Goal: Task Accomplishment & Management: Manage account settings

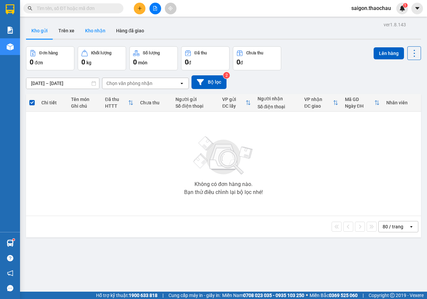
drag, startPoint x: 93, startPoint y: 30, endPoint x: 89, endPoint y: 38, distance: 8.9
click at [93, 30] on button "Kho nhận" at bounding box center [95, 31] width 31 height 16
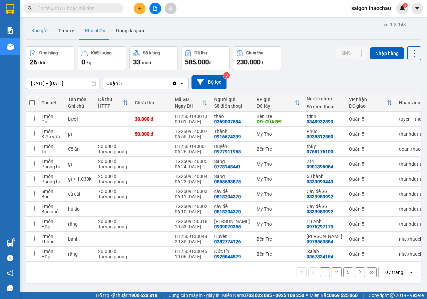
click at [44, 36] on button "Kho gửi" at bounding box center [39, 31] width 27 height 16
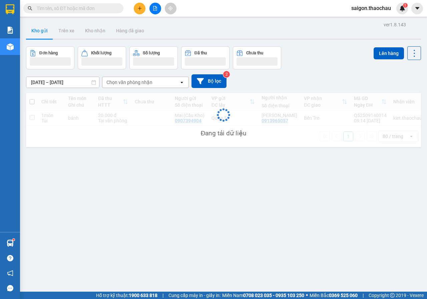
click at [44, 36] on button "Kho gửi" at bounding box center [39, 31] width 27 height 16
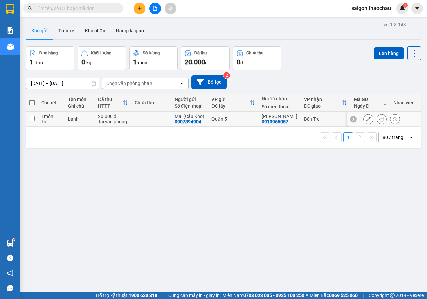
click at [378, 121] on button at bounding box center [381, 119] width 9 height 12
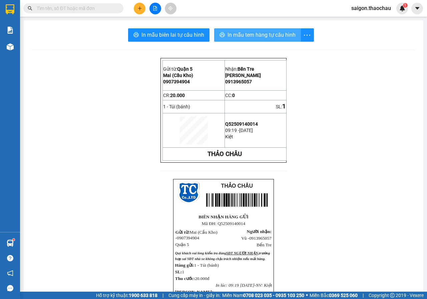
click at [228, 36] on span "In mẫu tem hàng tự cấu hình" at bounding box center [261, 35] width 68 height 8
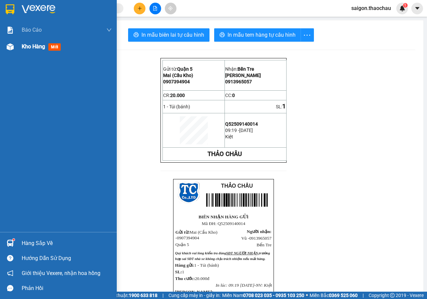
click at [26, 41] on div "Kho hàng mới" at bounding box center [67, 46] width 90 height 17
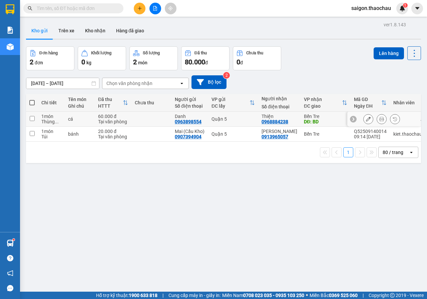
click at [379, 121] on icon at bounding box center [381, 119] width 5 height 5
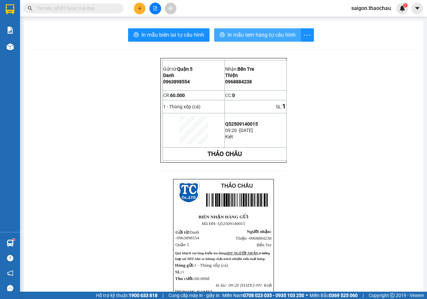
click at [227, 38] on span "In mẫu tem hàng tự cấu hình" at bounding box center [261, 35] width 68 height 8
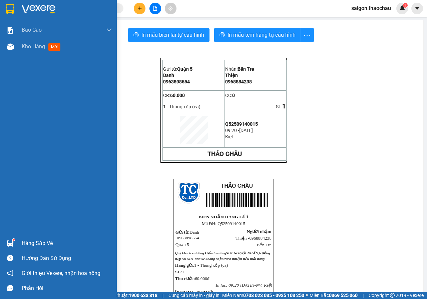
click at [14, 243] on div at bounding box center [10, 243] width 12 height 12
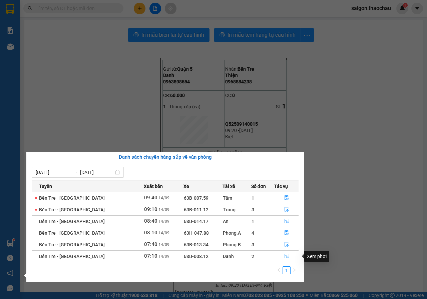
click at [280, 254] on button "button" at bounding box center [286, 256] width 24 height 11
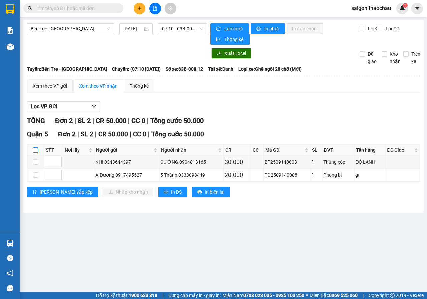
click at [36, 151] on input "checkbox" at bounding box center [35, 149] width 5 height 5
checkbox input "true"
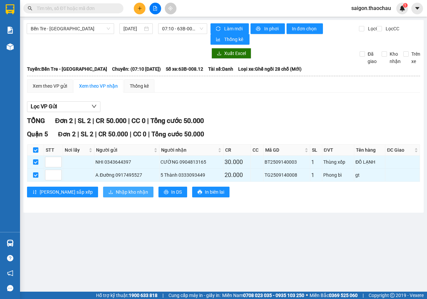
click at [116, 194] on span "Nhập kho nhận" at bounding box center [132, 191] width 32 height 7
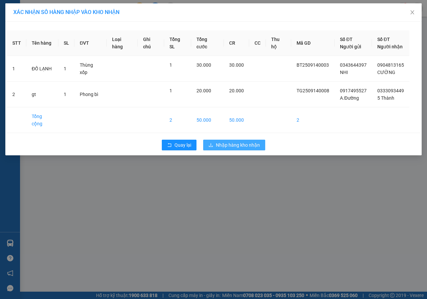
click at [210, 140] on button "Nhập hàng kho nhận" at bounding box center [234, 145] width 62 height 11
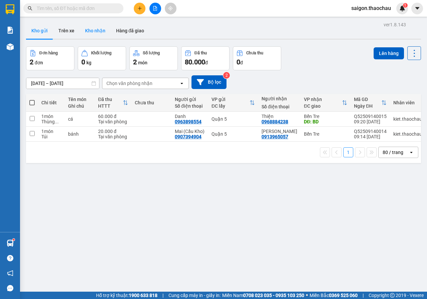
click at [88, 25] on button "Kho nhận" at bounding box center [95, 31] width 31 height 16
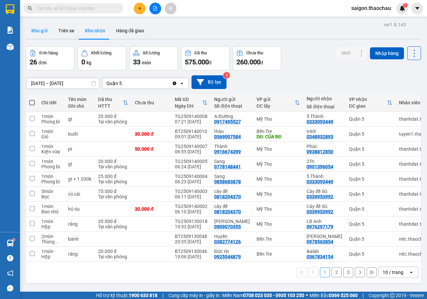
click at [44, 34] on button "Kho gửi" at bounding box center [39, 31] width 27 height 16
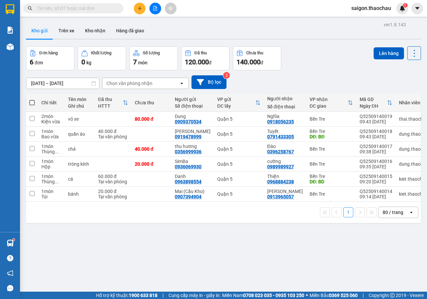
click at [34, 105] on span at bounding box center [31, 102] width 5 height 5
click at [32, 99] on input "checkbox" at bounding box center [32, 99] width 0 height 0
checkbox input "true"
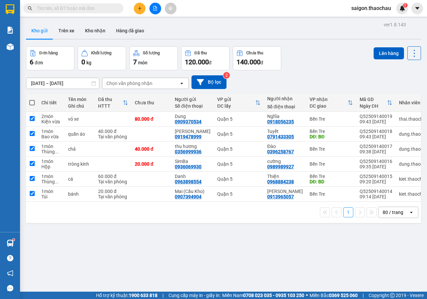
checkbox input "true"
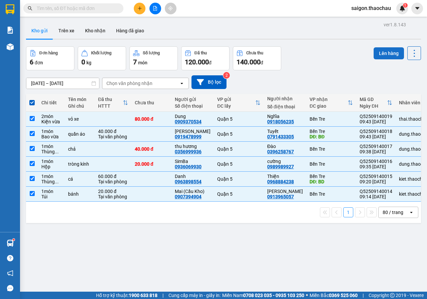
click at [388, 54] on button "Lên hàng" at bounding box center [389, 53] width 30 height 12
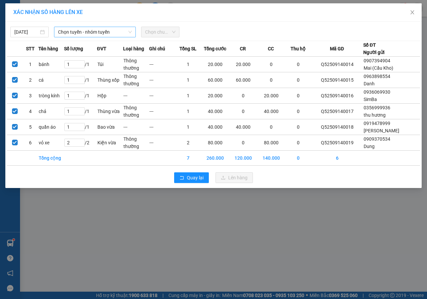
drag, startPoint x: 83, startPoint y: 34, endPoint x: 83, endPoint y: 37, distance: 3.4
click at [83, 34] on span "Chọn tuyến - nhóm tuyến" at bounding box center [95, 32] width 74 height 10
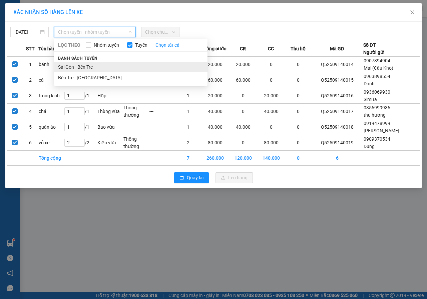
click at [84, 66] on li "Sài Gòn - Bến Tre" at bounding box center [130, 67] width 153 height 11
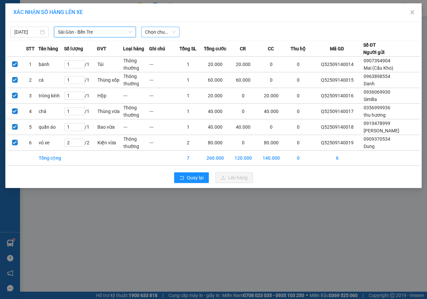
click at [157, 33] on span "Chọn chuyến" at bounding box center [160, 32] width 30 height 10
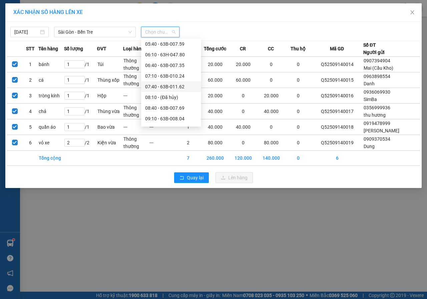
scroll to position [100, 0]
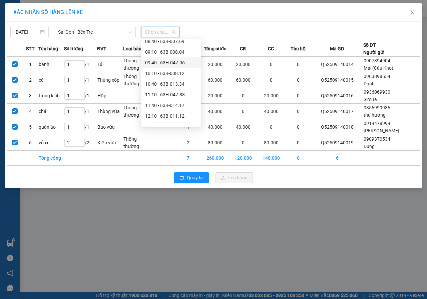
click at [174, 58] on div "09:40 - 63H-047.06" at bounding box center [171, 62] width 60 height 11
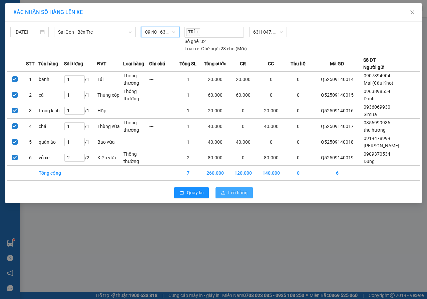
click at [223, 189] on button "Lên hàng" at bounding box center [233, 192] width 37 height 11
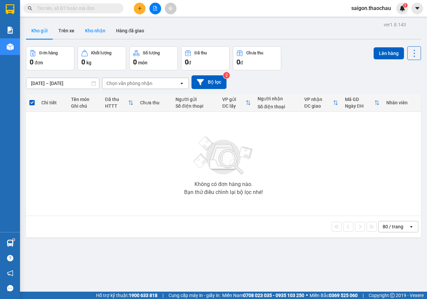
click at [104, 31] on button "Kho nhận" at bounding box center [95, 31] width 31 height 16
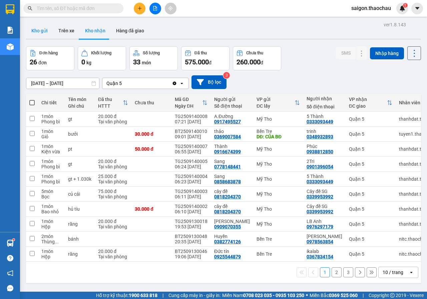
click at [37, 33] on button "Kho gửi" at bounding box center [39, 31] width 27 height 16
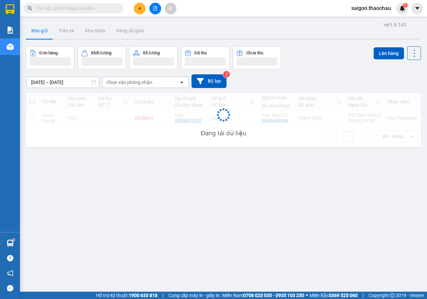
drag, startPoint x: 37, startPoint y: 33, endPoint x: 52, endPoint y: 41, distance: 17.5
click at [37, 33] on button "Kho gửi" at bounding box center [39, 31] width 27 height 16
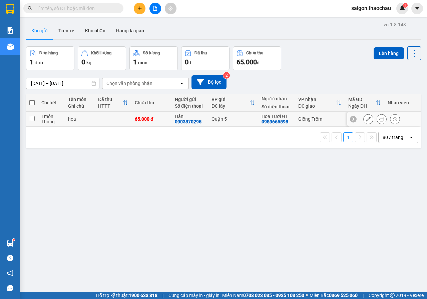
click at [379, 117] on icon at bounding box center [381, 119] width 5 height 5
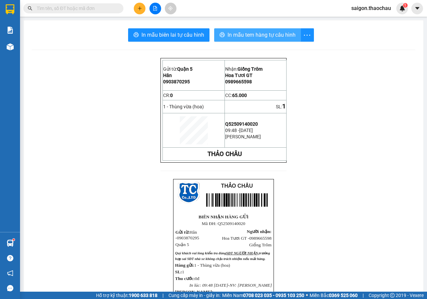
click at [233, 32] on span "In mẫu tem hàng tự cấu hình" at bounding box center [261, 35] width 68 height 8
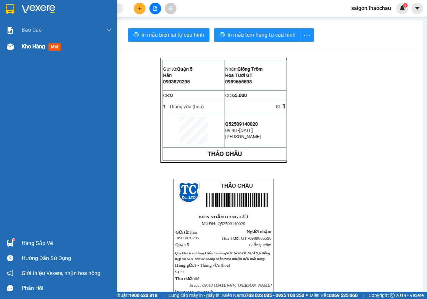
click at [10, 50] on img at bounding box center [10, 46] width 7 height 7
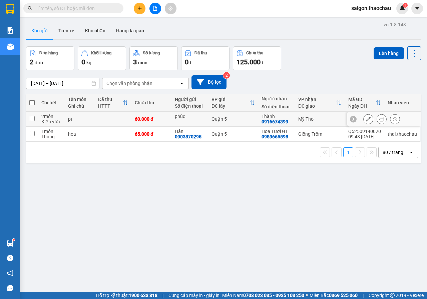
click at [377, 119] on button at bounding box center [381, 119] width 9 height 12
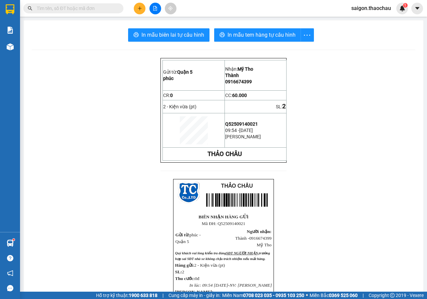
click at [272, 42] on div "In mẫu biên lai tự cấu hình In mẫu tem hàng tự cấu hình Gửi từ: Quận 5 phúc N…" at bounding box center [224, 226] width 400 height 413
click at [264, 30] on button "In mẫu tem hàng tự cấu hình" at bounding box center [257, 34] width 87 height 13
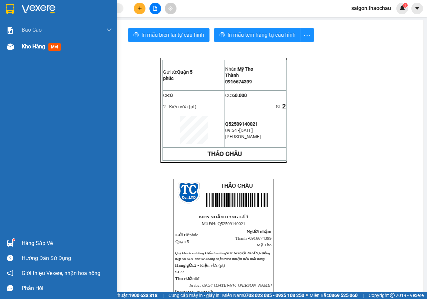
click at [36, 49] on span "Kho hàng" at bounding box center [33, 46] width 23 height 6
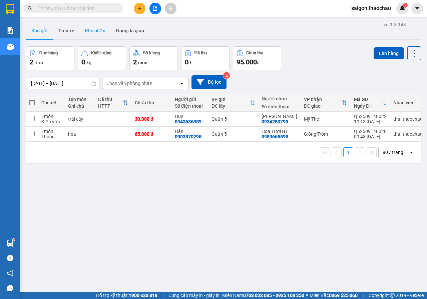
click at [89, 33] on button "Kho nhận" at bounding box center [95, 31] width 31 height 16
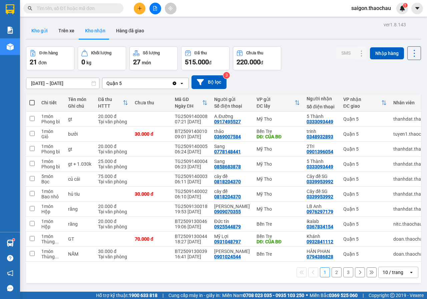
click at [47, 34] on button "Kho gửi" at bounding box center [39, 31] width 27 height 16
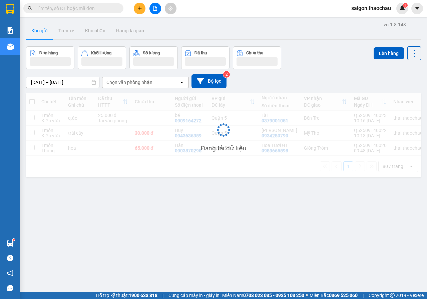
click at [47, 34] on button "Kho gửi" at bounding box center [39, 31] width 27 height 16
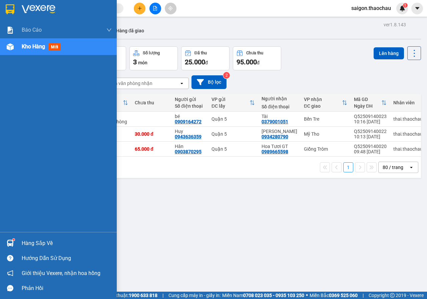
click at [8, 241] on img at bounding box center [10, 243] width 7 height 7
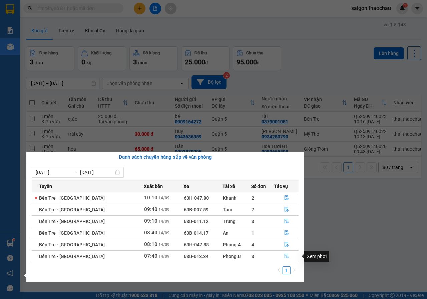
click at [284, 255] on icon "file-done" at bounding box center [286, 256] width 5 height 5
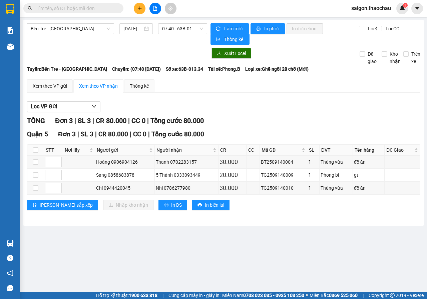
click at [38, 148] on th at bounding box center [35, 150] width 17 height 11
click at [36, 149] on input "checkbox" at bounding box center [35, 149] width 5 height 5
checkbox input "true"
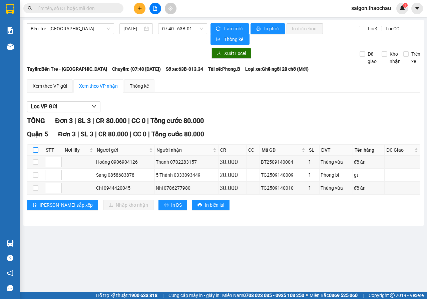
checkbox input "true"
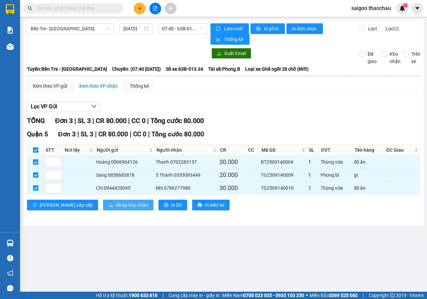
click at [111, 209] on button "Nhập kho nhận" at bounding box center [128, 205] width 50 height 11
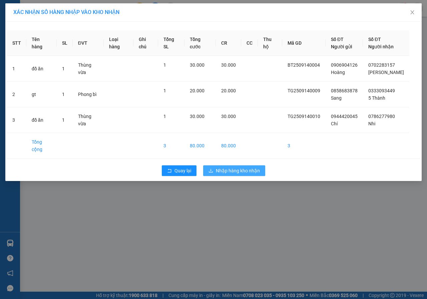
click at [232, 167] on span "Nhập hàng kho nhận" at bounding box center [238, 170] width 44 height 7
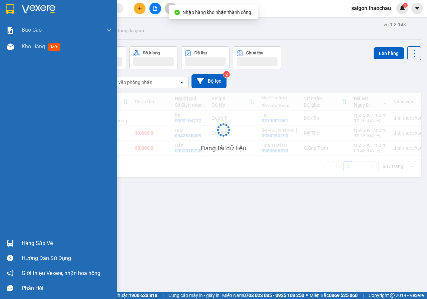
click at [11, 239] on div at bounding box center [10, 243] width 12 height 12
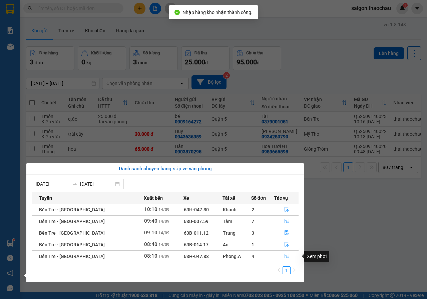
click at [284, 254] on icon "file-done" at bounding box center [286, 256] width 5 height 5
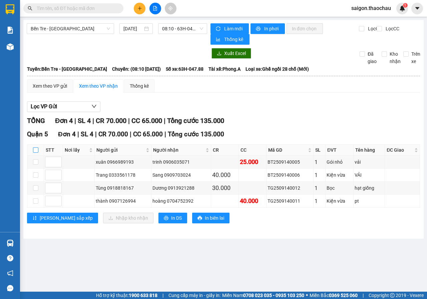
click at [36, 151] on input "checkbox" at bounding box center [35, 149] width 5 height 5
checkbox input "true"
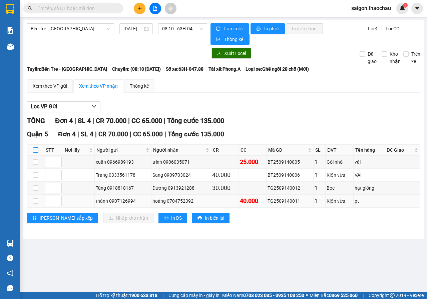
checkbox input "true"
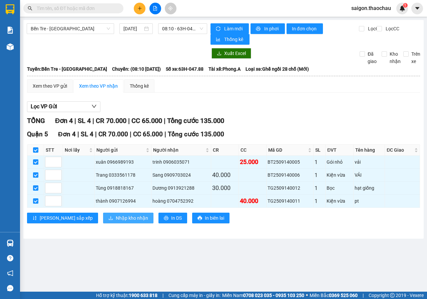
click at [103, 214] on button "Nhập kho nhận" at bounding box center [128, 218] width 50 height 11
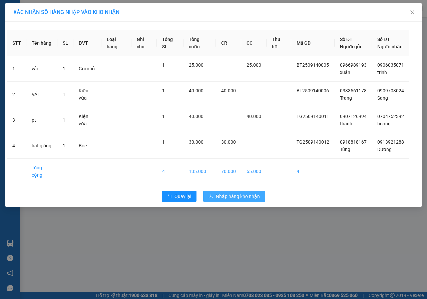
click at [228, 193] on span "Nhập hàng kho nhận" at bounding box center [238, 196] width 44 height 7
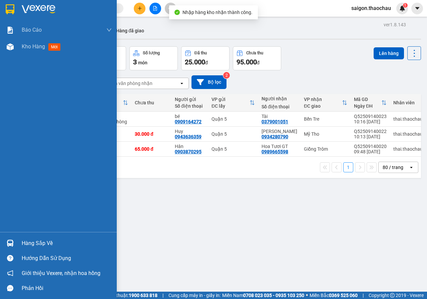
click at [19, 243] on div "Hàng sắp về" at bounding box center [58, 243] width 117 height 15
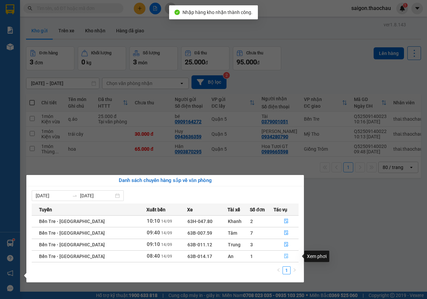
click at [280, 259] on button "button" at bounding box center [286, 256] width 24 height 11
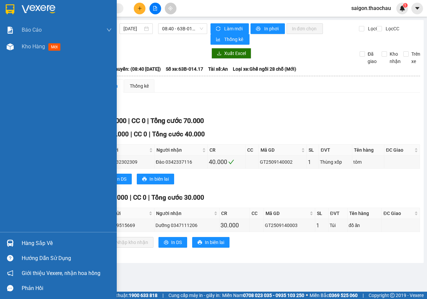
click at [28, 244] on div "Hàng sắp về" at bounding box center [67, 243] width 90 height 10
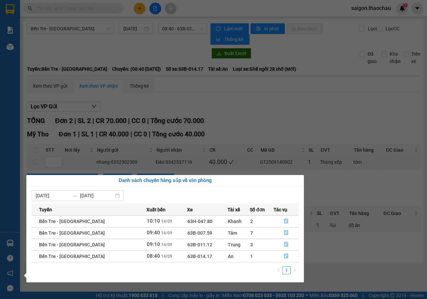
drag, startPoint x: 336, startPoint y: 236, endPoint x: 290, endPoint y: 229, distance: 46.2
click at [336, 237] on section "Kết quả tìm kiếm ( 17 ) Bộ lọc Mã ĐH Trạng thái Món hàng Tổng cước Chưa cước Ng…" at bounding box center [213, 149] width 427 height 299
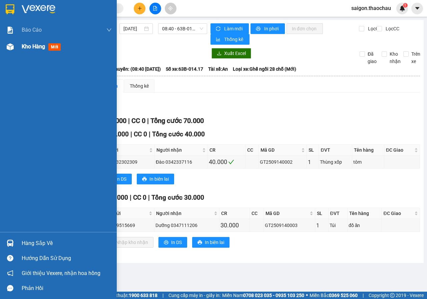
click at [16, 48] on div "Kho hàng mới" at bounding box center [58, 46] width 117 height 17
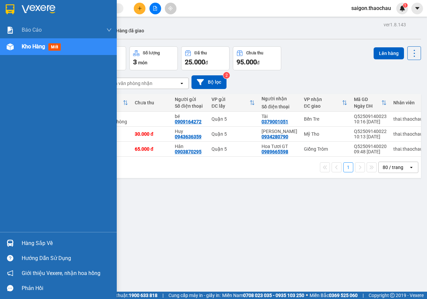
click at [14, 243] on div at bounding box center [10, 243] width 12 height 12
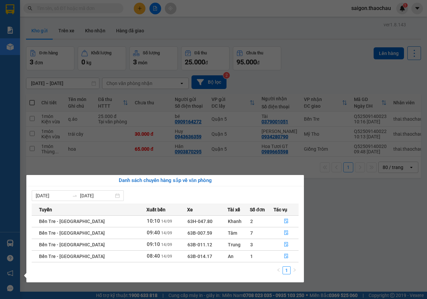
click at [313, 91] on section "Kết quả tìm kiếm ( 17 ) Bộ lọc Mã ĐH Trạng thái Món hàng Tổng cước Chưa cước Ng…" at bounding box center [213, 149] width 427 height 299
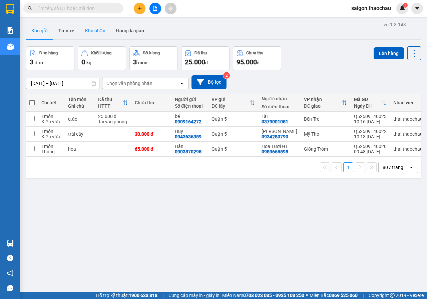
click at [100, 31] on button "Kho nhận" at bounding box center [95, 31] width 31 height 16
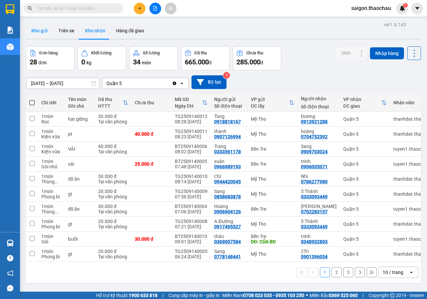
click at [44, 30] on button "Kho gửi" at bounding box center [39, 31] width 27 height 16
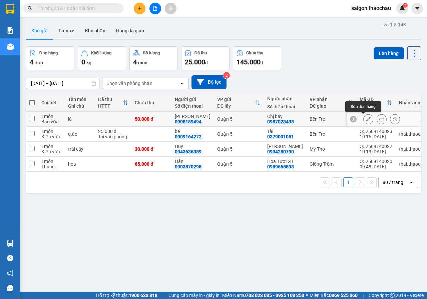
click at [377, 118] on button at bounding box center [381, 119] width 9 height 12
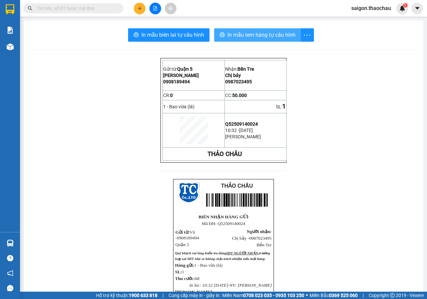
click at [269, 38] on span "In mẫu tem hàng tự cấu hình" at bounding box center [261, 35] width 68 height 8
click at [237, 37] on span "In mẫu tem hàng tự cấu hình" at bounding box center [261, 35] width 68 height 8
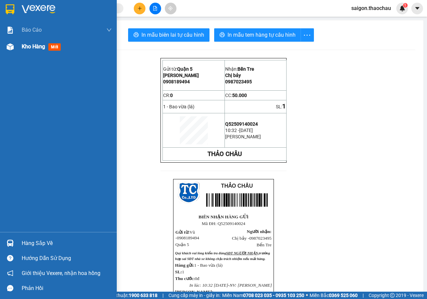
click at [11, 52] on div at bounding box center [10, 47] width 12 height 12
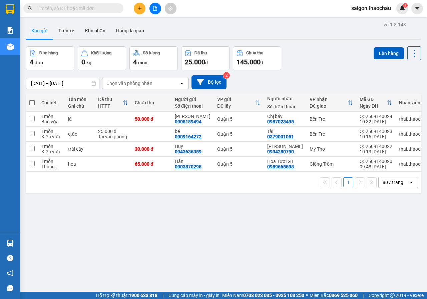
click at [30, 102] on span at bounding box center [31, 102] width 5 height 5
click at [32, 99] on input "checkbox" at bounding box center [32, 99] width 0 height 0
checkbox input "true"
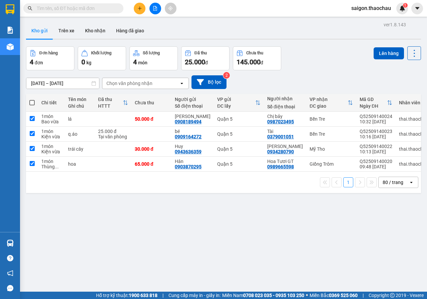
checkbox input "true"
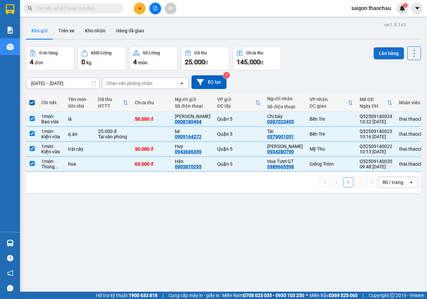
click at [391, 55] on button "Lên hàng" at bounding box center [389, 53] width 30 height 12
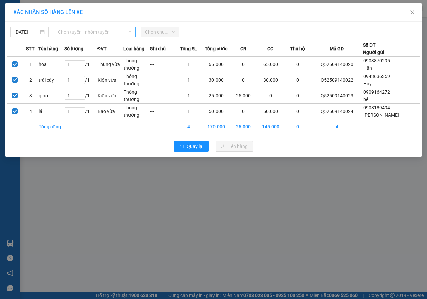
click at [97, 32] on span "Chọn tuyến - nhóm tuyến" at bounding box center [95, 32] width 74 height 10
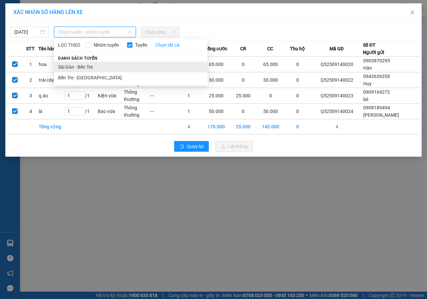
click at [85, 65] on li "Sài Gòn - Bến Tre" at bounding box center [130, 67] width 153 height 11
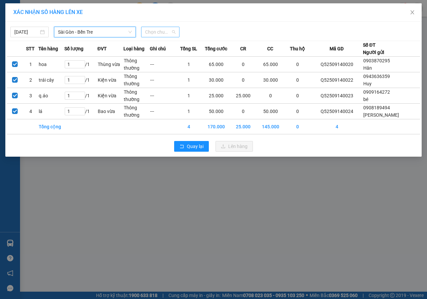
click at [148, 34] on span "Chọn chuyến" at bounding box center [160, 32] width 30 height 10
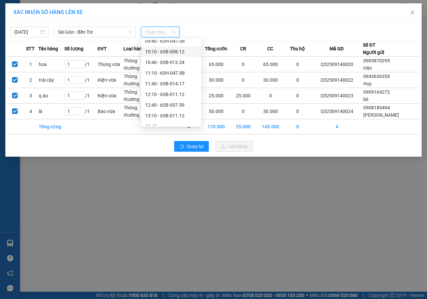
scroll to position [112, 0]
click at [167, 72] on div "10:40 - 63B-013.34" at bounding box center [171, 71] width 52 height 7
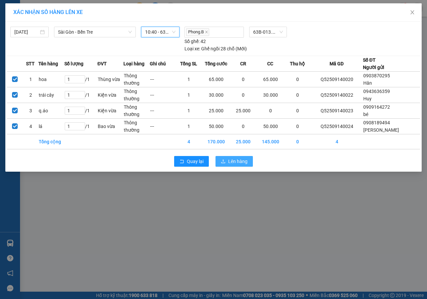
click at [233, 162] on span "Lên hàng" at bounding box center [237, 161] width 19 height 7
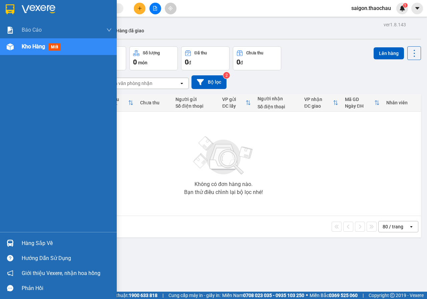
click at [34, 231] on div "Báo cáo Báo cáo dòng tiền (nhân viên) Kho hàng mới" at bounding box center [58, 127] width 117 height 210
click at [31, 246] on div "Hàng sắp về" at bounding box center [67, 243] width 90 height 10
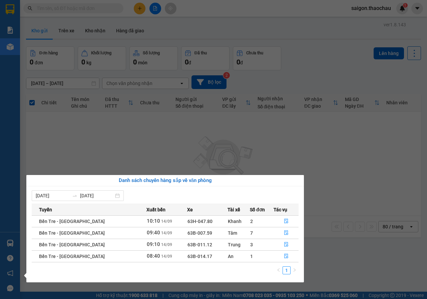
click at [333, 172] on section "Kết quả tìm kiếm ( 17 ) Bộ lọc Mã ĐH Trạng thái Món hàng Tổng cước Chưa cước Ng…" at bounding box center [213, 149] width 427 height 299
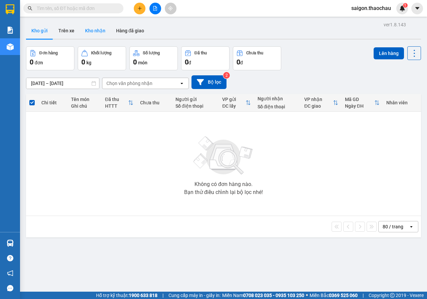
click at [92, 30] on button "Kho nhận" at bounding box center [95, 31] width 31 height 16
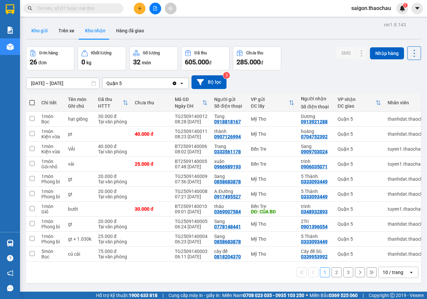
click at [48, 30] on button "Kho gửi" at bounding box center [39, 31] width 27 height 16
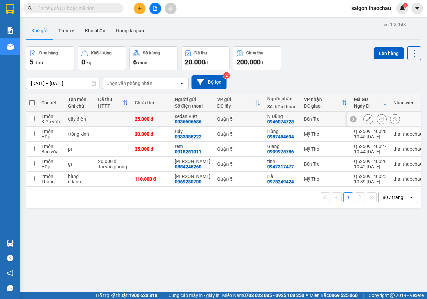
click at [379, 119] on icon at bounding box center [381, 119] width 5 height 5
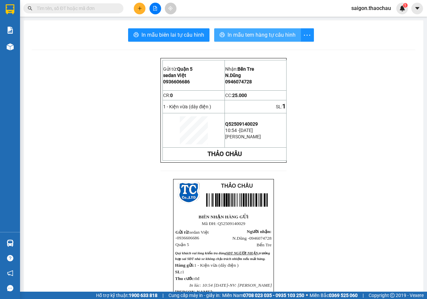
click at [278, 35] on span "In mẫu tem hàng tự cấu hình" at bounding box center [261, 35] width 68 height 8
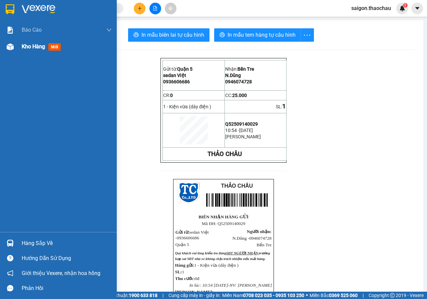
click at [11, 50] on img at bounding box center [10, 46] width 7 height 7
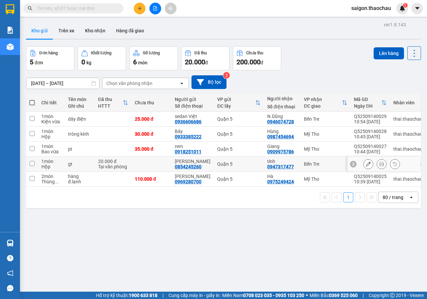
click at [379, 164] on icon at bounding box center [381, 164] width 5 height 5
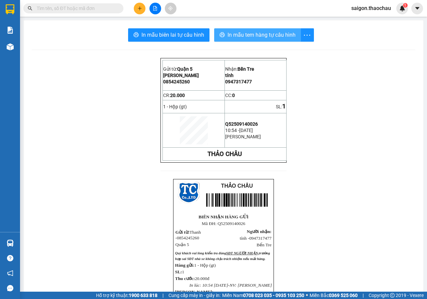
click at [267, 33] on span "In mẫu tem hàng tự cấu hình" at bounding box center [261, 35] width 68 height 8
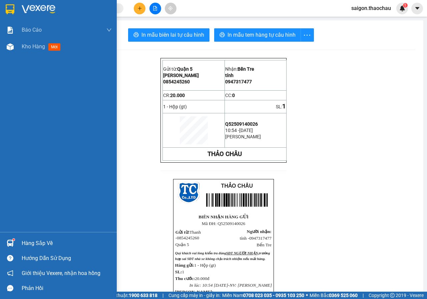
click at [3, 242] on div "Hàng sắp về" at bounding box center [58, 243] width 117 height 15
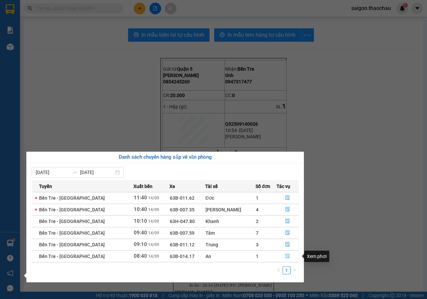
click at [285, 257] on icon "file-done" at bounding box center [287, 256] width 5 height 5
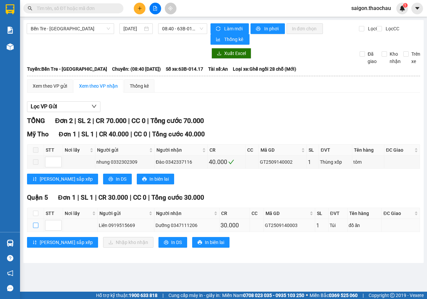
click at [37, 226] on input "checkbox" at bounding box center [35, 225] width 5 height 5
checkbox input "true"
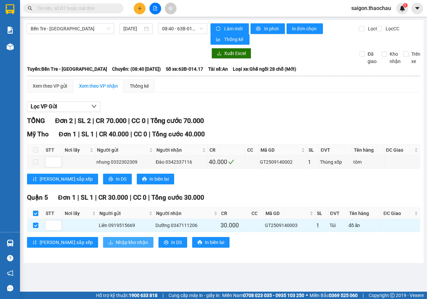
click at [116, 243] on span "Nhập kho nhận" at bounding box center [132, 242] width 32 height 7
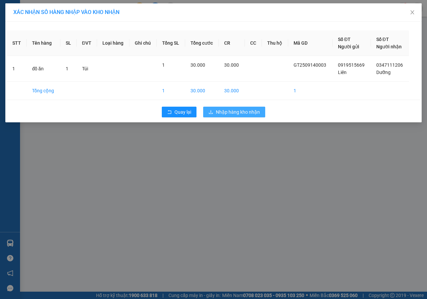
click at [243, 116] on button "Nhập hàng kho nhận" at bounding box center [234, 112] width 62 height 11
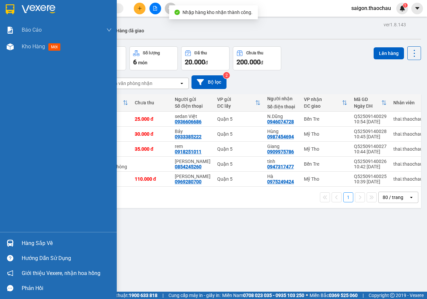
click at [15, 245] on div at bounding box center [10, 243] width 12 height 12
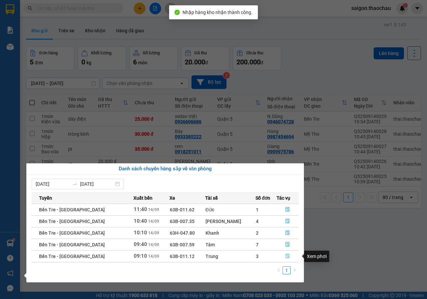
click at [285, 255] on icon "file-done" at bounding box center [287, 256] width 5 height 5
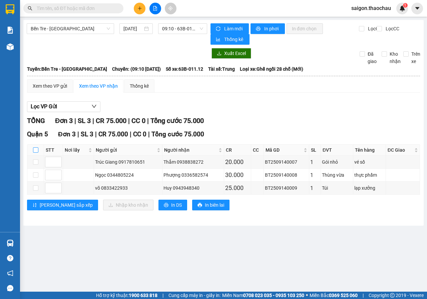
click at [32, 151] on th at bounding box center [35, 150] width 17 height 11
click at [34, 150] on input "checkbox" at bounding box center [35, 149] width 5 height 5
checkbox input "true"
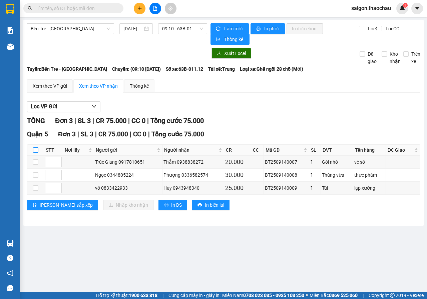
checkbox input "true"
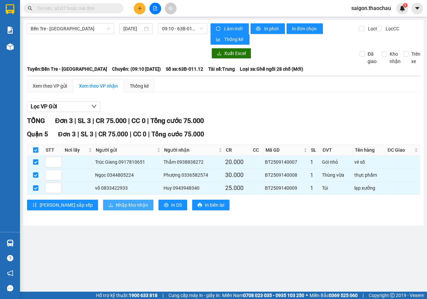
click at [116, 204] on span "Nhập kho nhận" at bounding box center [132, 204] width 32 height 7
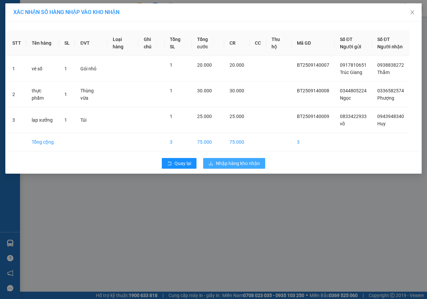
click at [240, 165] on span "Nhập hàng kho nhận" at bounding box center [238, 163] width 44 height 7
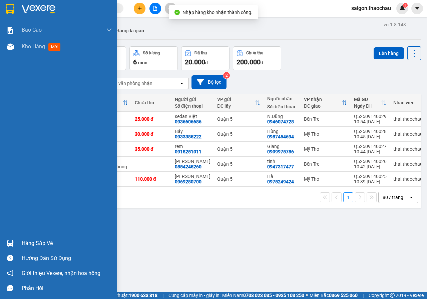
click at [16, 244] on div at bounding box center [10, 243] width 12 height 12
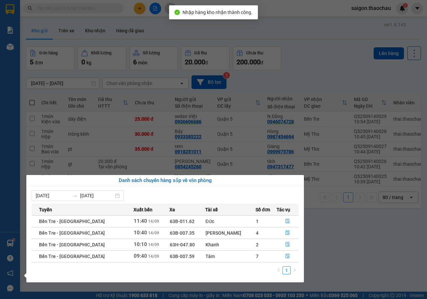
click at [235, 140] on section "Kết quả tìm kiếm ( 17 ) Bộ lọc Mã ĐH Trạng thái Món hàng Tổng cước Chưa cước Ng…" at bounding box center [213, 149] width 427 height 299
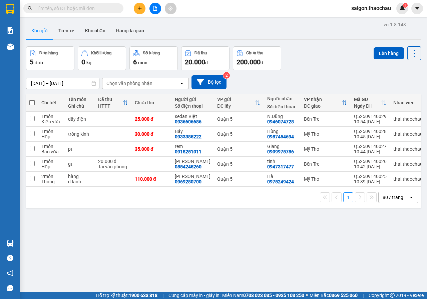
click at [34, 102] on span at bounding box center [31, 102] width 5 height 5
click at [32, 99] on input "checkbox" at bounding box center [32, 99] width 0 height 0
checkbox input "true"
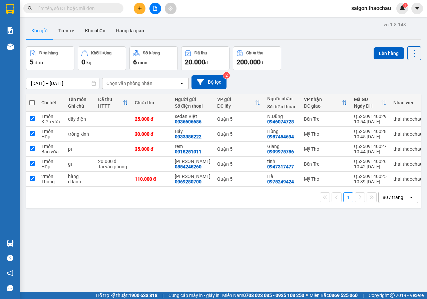
checkbox input "true"
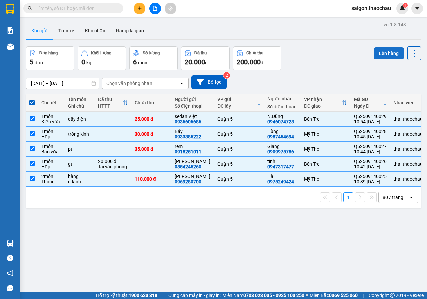
click at [389, 55] on button "Lên hàng" at bounding box center [389, 53] width 30 height 12
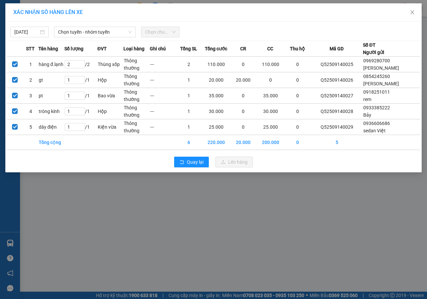
drag, startPoint x: 65, startPoint y: 33, endPoint x: 69, endPoint y: 38, distance: 6.6
click at [65, 33] on span "Chọn tuyến - nhóm tuyến" at bounding box center [95, 32] width 74 height 10
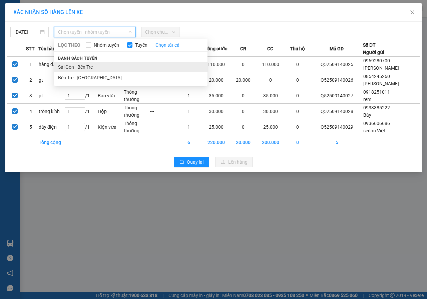
click at [77, 69] on li "Sài Gòn - Bến Tre" at bounding box center [130, 67] width 153 height 11
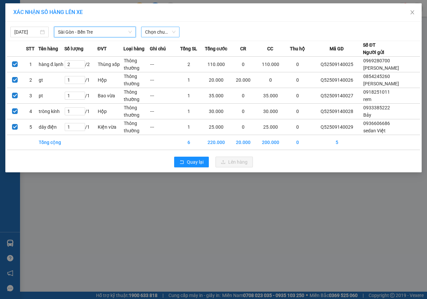
click at [157, 34] on span "Chọn chuyến" at bounding box center [160, 32] width 30 height 10
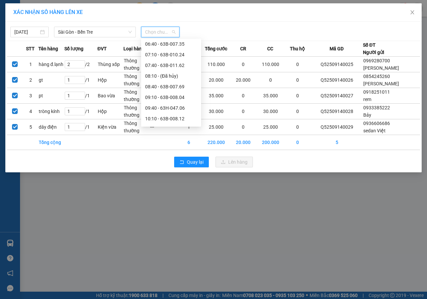
scroll to position [100, 0]
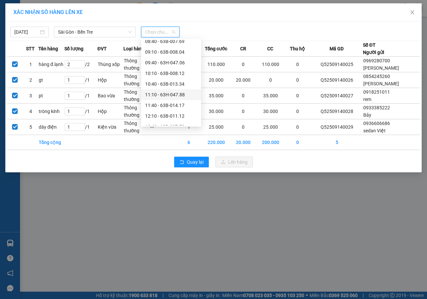
click at [173, 91] on div "11:10 - 63H-047.88" at bounding box center [171, 94] width 52 height 7
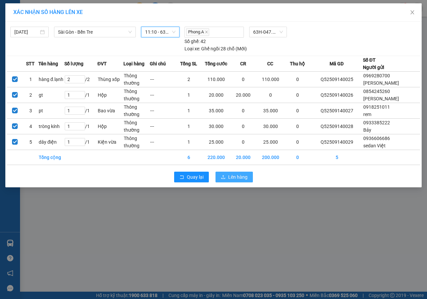
click at [245, 176] on span "Lên hàng" at bounding box center [237, 176] width 19 height 7
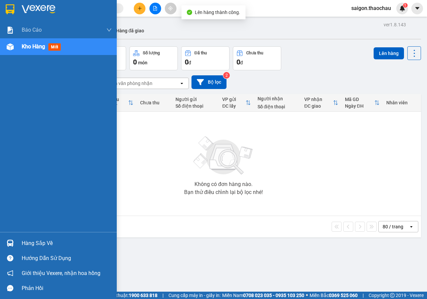
click at [28, 248] on div "Hàng sắp về" at bounding box center [67, 243] width 90 height 10
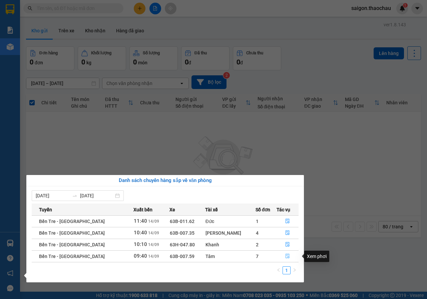
click at [285, 256] on icon "file-done" at bounding box center [287, 256] width 4 height 5
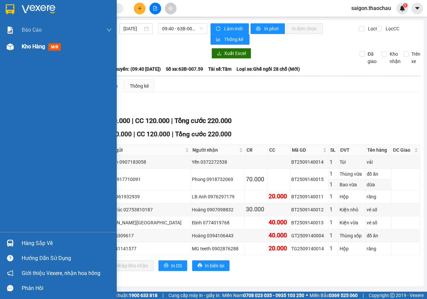
click at [25, 48] on div "Bến Tre - [GEOGRAPHIC_DATA] [DATE] 09:40 - 63B-007.59 Làm mới In phơi In đơn ch…" at bounding box center [223, 153] width 400 height 266
click at [0, 48] on div "Kho hàng mới" at bounding box center [58, 46] width 117 height 17
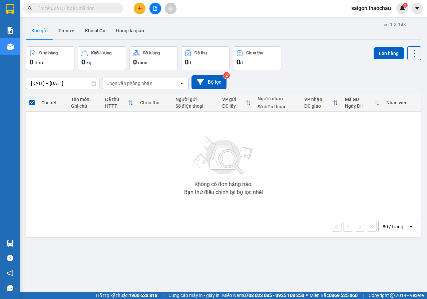
click at [179, 138] on div "Không có đơn hàng nào. Bạn thử điều chỉnh lại bộ lọc nhé!" at bounding box center [223, 164] width 388 height 100
click at [94, 29] on button "Kho nhận" at bounding box center [95, 31] width 31 height 16
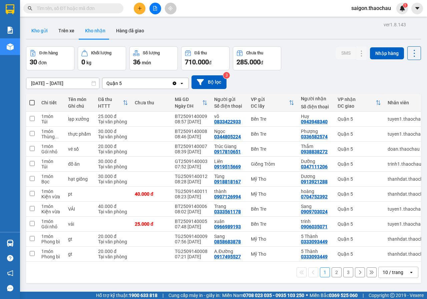
click at [41, 35] on button "Kho gửi" at bounding box center [39, 31] width 27 height 16
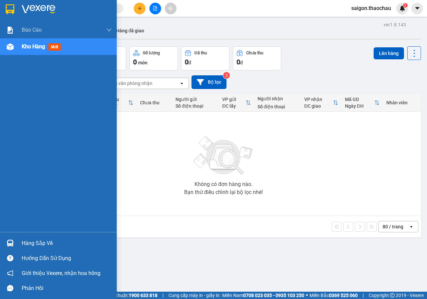
click at [12, 239] on div at bounding box center [10, 243] width 12 height 12
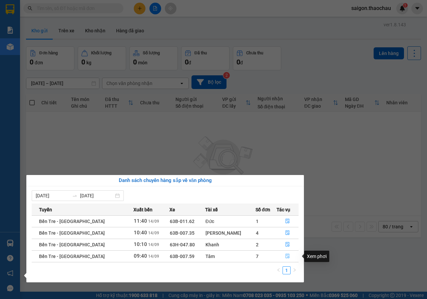
click at [285, 255] on icon "file-done" at bounding box center [287, 256] width 5 height 5
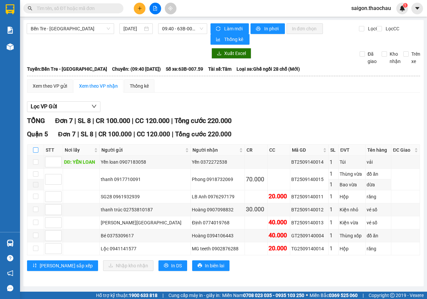
click at [36, 149] on input "checkbox" at bounding box center [35, 149] width 5 height 5
checkbox input "true"
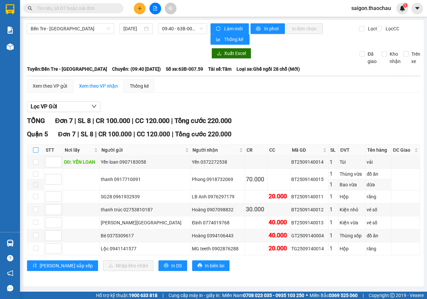
checkbox input "true"
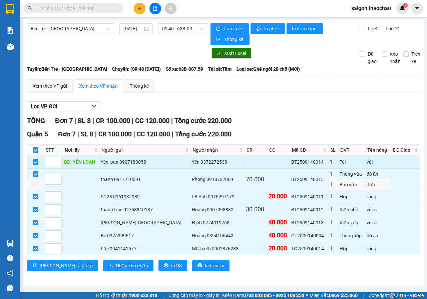
click at [36, 161] on input "checkbox" at bounding box center [35, 161] width 5 height 5
checkbox input "false"
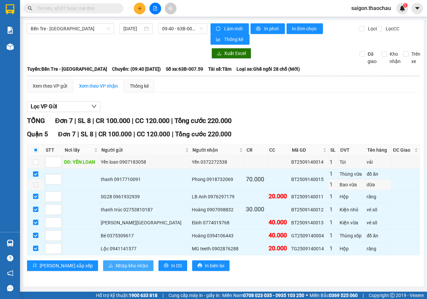
click at [116, 263] on span "Nhập kho nhận" at bounding box center [132, 265] width 32 height 7
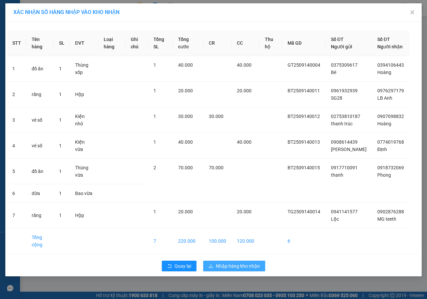
click at [220, 269] on button "Nhập hàng kho nhận" at bounding box center [234, 266] width 62 height 11
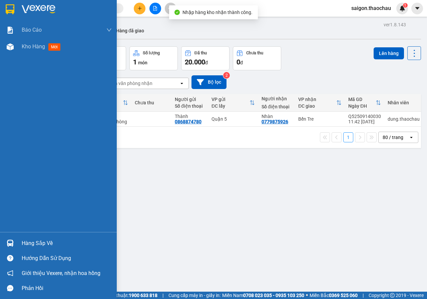
click at [11, 243] on img at bounding box center [10, 243] width 7 height 7
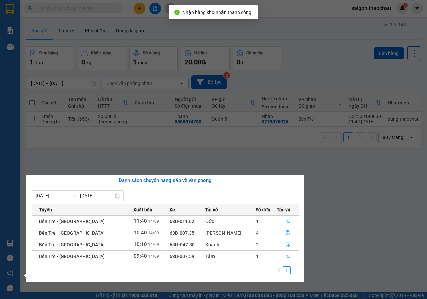
click at [391, 196] on section "Kết quả tìm kiếm ( 17 ) Bộ lọc Mã ĐH Trạng thái Món hàng Tổng cước Chưa cước Ng…" at bounding box center [213, 149] width 427 height 299
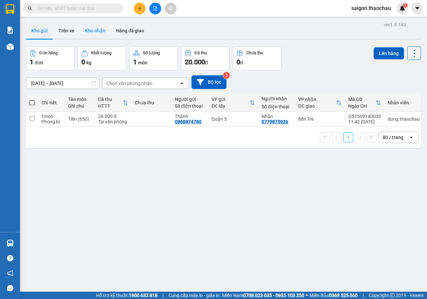
click at [85, 33] on button "Kho nhận" at bounding box center [95, 31] width 31 height 16
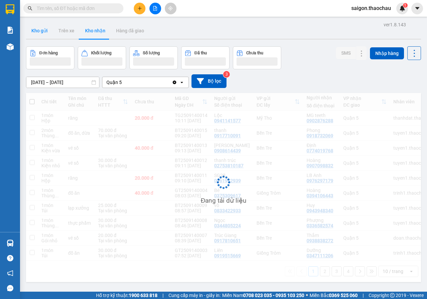
click at [43, 30] on button "Kho gửi" at bounding box center [39, 31] width 27 height 16
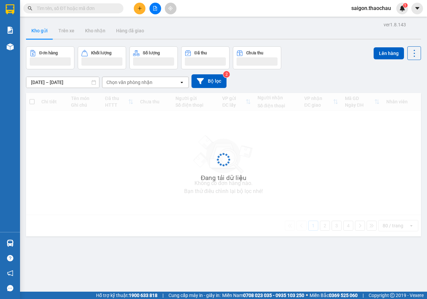
click at [43, 30] on button "Kho gửi" at bounding box center [39, 31] width 27 height 16
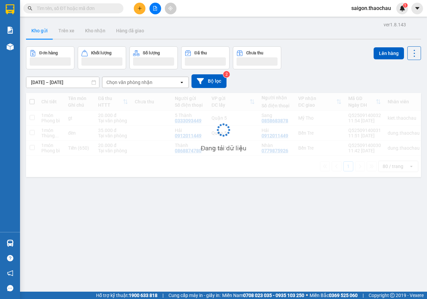
click at [43, 30] on button "Kho gửi" at bounding box center [39, 31] width 27 height 16
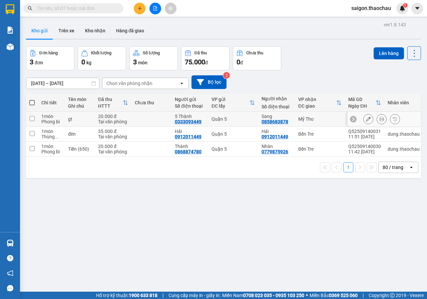
click at [379, 120] on button at bounding box center [381, 119] width 9 height 12
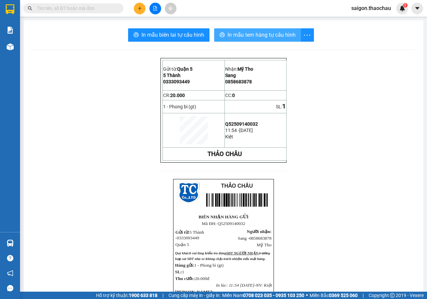
click at [235, 34] on span "In mẫu tem hàng tự cấu hình" at bounding box center [261, 35] width 68 height 8
click at [276, 40] on button "In mẫu tem hàng tự cấu hình" at bounding box center [257, 34] width 87 height 13
click at [101, 12] on input "text" at bounding box center [76, 8] width 79 height 7
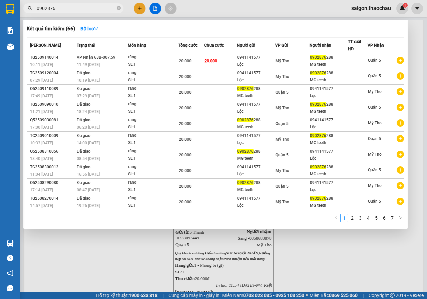
type input "0902876"
click at [310, 264] on div at bounding box center [213, 149] width 427 height 299
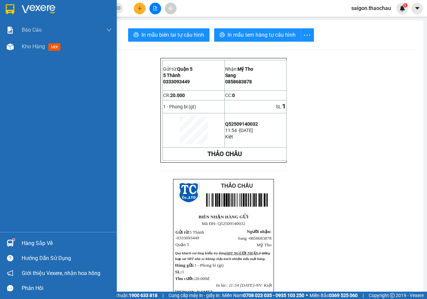
click at [10, 239] on div at bounding box center [10, 243] width 12 height 12
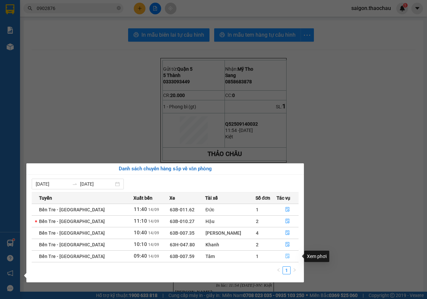
click at [279, 256] on button "button" at bounding box center [288, 256] width 22 height 11
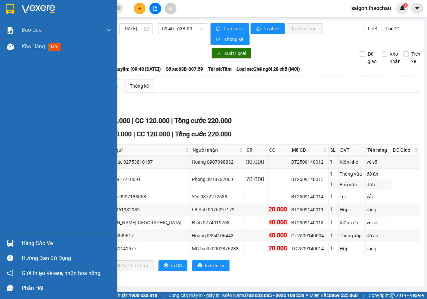
click at [14, 234] on div "Hàng sắp về Hướng dẫn sử dụng Giới thiệu Vexere, nhận hoa hồng Phản hồi" at bounding box center [58, 264] width 117 height 64
click at [16, 245] on div at bounding box center [10, 243] width 12 height 12
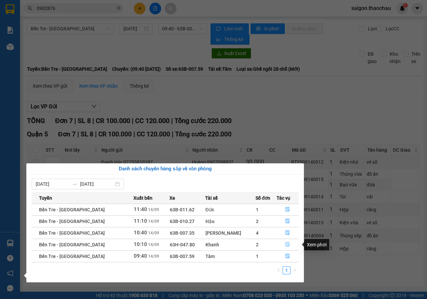
click at [285, 246] on icon "file-done" at bounding box center [287, 244] width 5 height 5
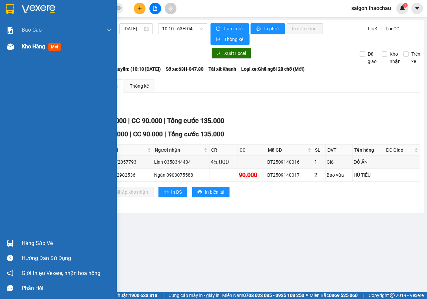
click at [18, 49] on div "Kho hàng mới" at bounding box center [58, 46] width 117 height 17
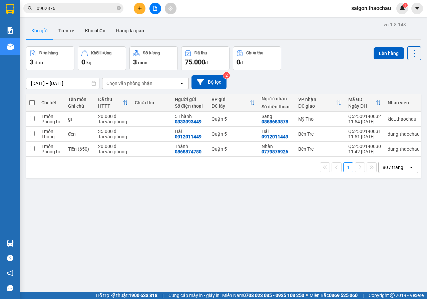
click at [33, 103] on span at bounding box center [31, 102] width 5 height 5
click at [32, 99] on input "checkbox" at bounding box center [32, 99] width 0 height 0
checkbox input "true"
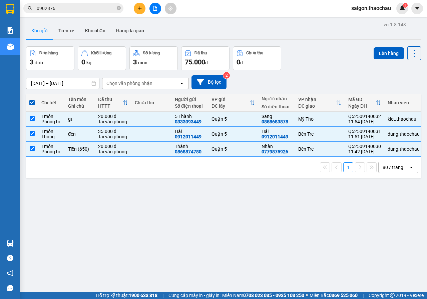
click at [368, 58] on div "Đơn hàng 3 đơn Khối lượng 0 kg Số lượng 3 món Đã thu 75.000 đ Chưa thu 0 đ Lên …" at bounding box center [223, 58] width 395 height 24
click at [374, 57] on button "Lên hàng" at bounding box center [389, 53] width 30 height 12
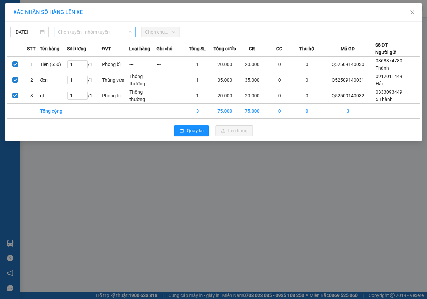
click at [102, 36] on span "Chọn tuyến - nhóm tuyến" at bounding box center [95, 32] width 74 height 10
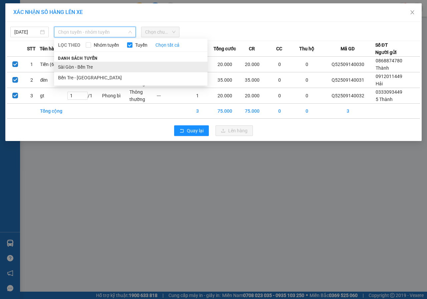
click at [92, 65] on li "Sài Gòn - Bến Tre" at bounding box center [130, 67] width 153 height 11
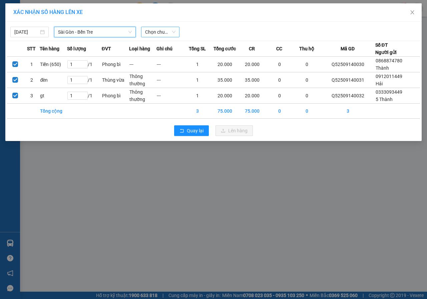
click at [144, 32] on div "Chọn chuyến" at bounding box center [160, 32] width 38 height 11
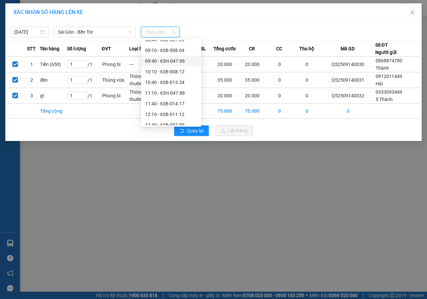
scroll to position [133, 0]
click at [162, 83] on div "12:10 - 63B-011.12" at bounding box center [171, 82] width 52 height 7
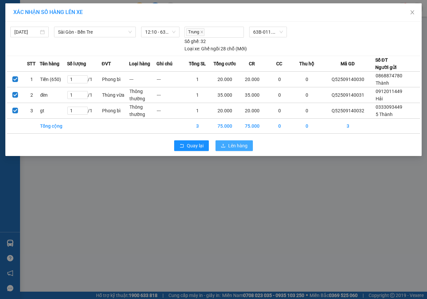
click at [238, 143] on span "Lên hàng" at bounding box center [237, 145] width 19 height 7
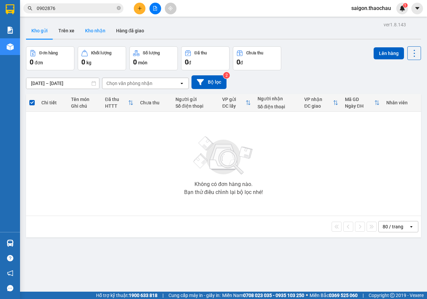
drag, startPoint x: 92, startPoint y: 31, endPoint x: 73, endPoint y: 38, distance: 19.9
click at [92, 32] on button "Kho nhận" at bounding box center [95, 31] width 31 height 16
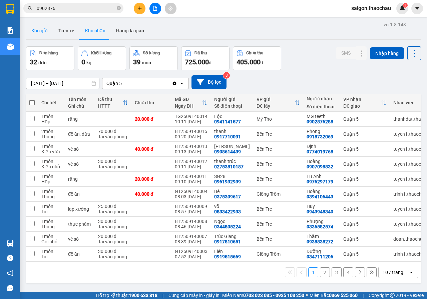
click at [50, 34] on button "Kho gửi" at bounding box center [39, 31] width 27 height 16
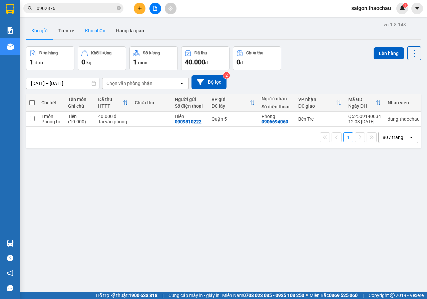
click at [90, 29] on button "Kho nhận" at bounding box center [95, 31] width 31 height 16
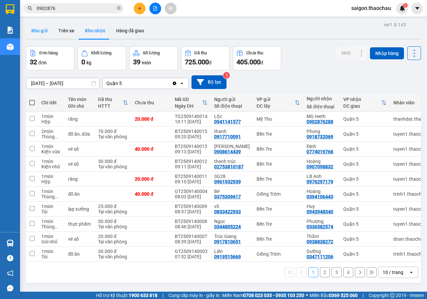
click at [44, 34] on button "Kho gửi" at bounding box center [39, 31] width 27 height 16
click at [45, 34] on button "Kho gửi" at bounding box center [39, 31] width 27 height 16
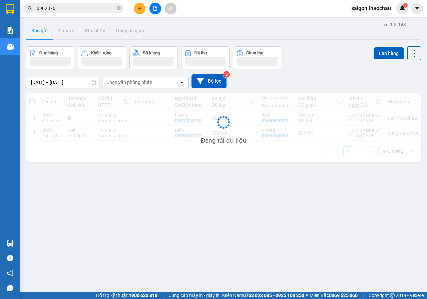
click at [45, 35] on button "Kho gửi" at bounding box center [39, 31] width 27 height 16
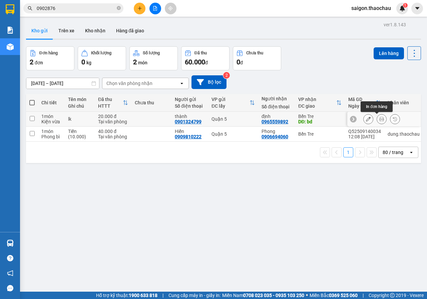
click at [377, 120] on button at bounding box center [381, 119] width 9 height 12
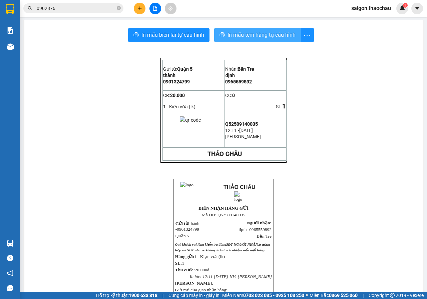
click at [262, 36] on span "In mẫu tem hàng tự cấu hình" at bounding box center [261, 35] width 68 height 8
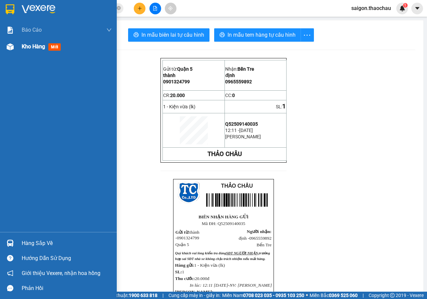
click at [9, 45] on img at bounding box center [10, 46] width 7 height 7
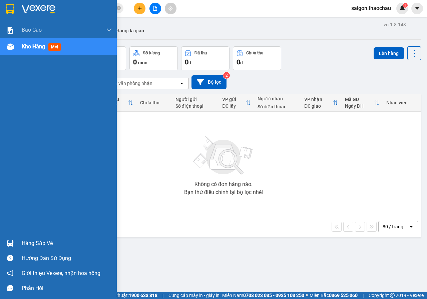
click at [0, 243] on div "Hàng sắp về" at bounding box center [58, 243] width 117 height 15
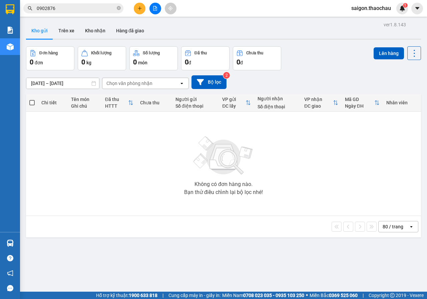
click at [172, 139] on section "Kết quả tìm kiếm ( 66 ) Bộ lọc Mã ĐH Trạng thái Món hàng Tổng cước Chưa cước Ng…" at bounding box center [213, 149] width 427 height 299
click at [20, 240] on section "Kết quả tìm kiếm ( 66 ) Bộ lọc Mã ĐH Trạng thái Món hàng Tổng cước Chưa cước Ng…" at bounding box center [213, 149] width 427 height 299
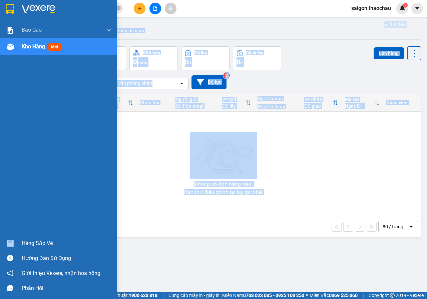
click at [19, 242] on div "Hàng sắp về" at bounding box center [58, 243] width 117 height 15
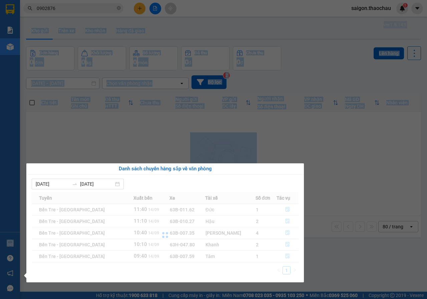
click at [350, 178] on section "Kết quả tìm kiếm ( 66 ) Bộ lọc Mã ĐH Trạng thái Món hàng Tổng cước Chưa cước Ng…" at bounding box center [213, 149] width 427 height 299
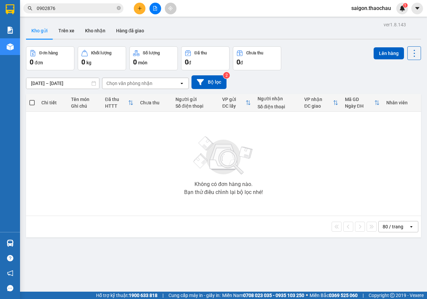
click at [350, 178] on div "Không có đơn hàng nào. Bạn thử điều chỉnh lại bộ lọc nhé!" at bounding box center [223, 164] width 388 height 100
drag, startPoint x: 211, startPoint y: 197, endPoint x: 210, endPoint y: 209, distance: 12.7
click at [211, 197] on div "Không có đơn hàng nào. Bạn thử điều chỉnh lại bộ lọc nhé!" at bounding box center [223, 164] width 388 height 100
click at [209, 219] on div "80 / trang open" at bounding box center [223, 226] width 395 height 21
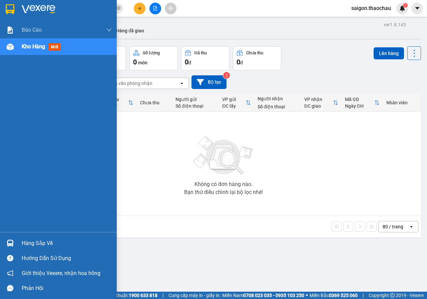
click at [2, 241] on div "Hàng sắp về" at bounding box center [58, 243] width 117 height 15
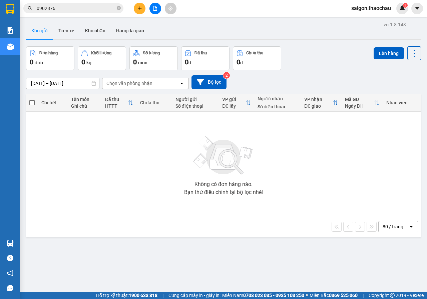
click at [324, 172] on section "Kết quả tìm kiếm ( 66 ) Bộ lọc Mã ĐH Trạng thái Món hàng Tổng cước Chưa cước Ng…" at bounding box center [213, 149] width 427 height 299
